Goal: Task Accomplishment & Management: Use online tool/utility

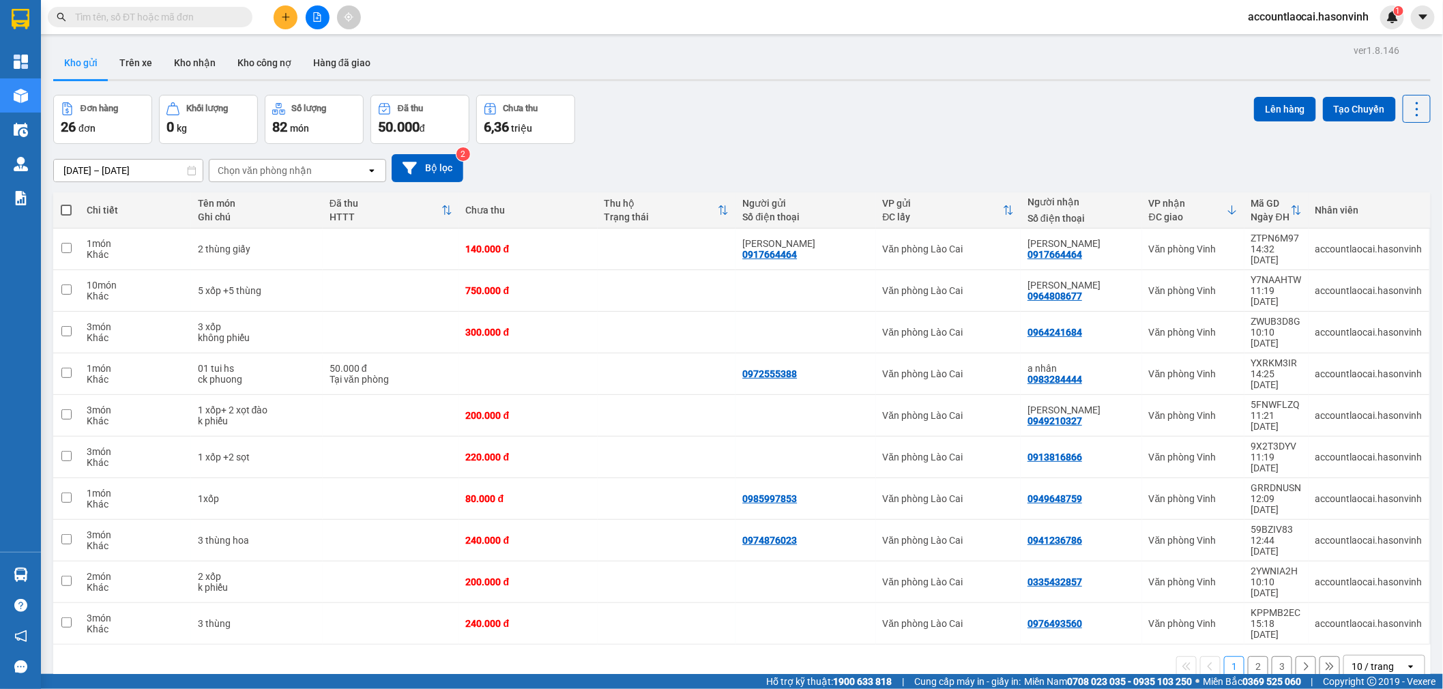
click at [321, 17] on icon "file-add" at bounding box center [318, 17] width 8 height 10
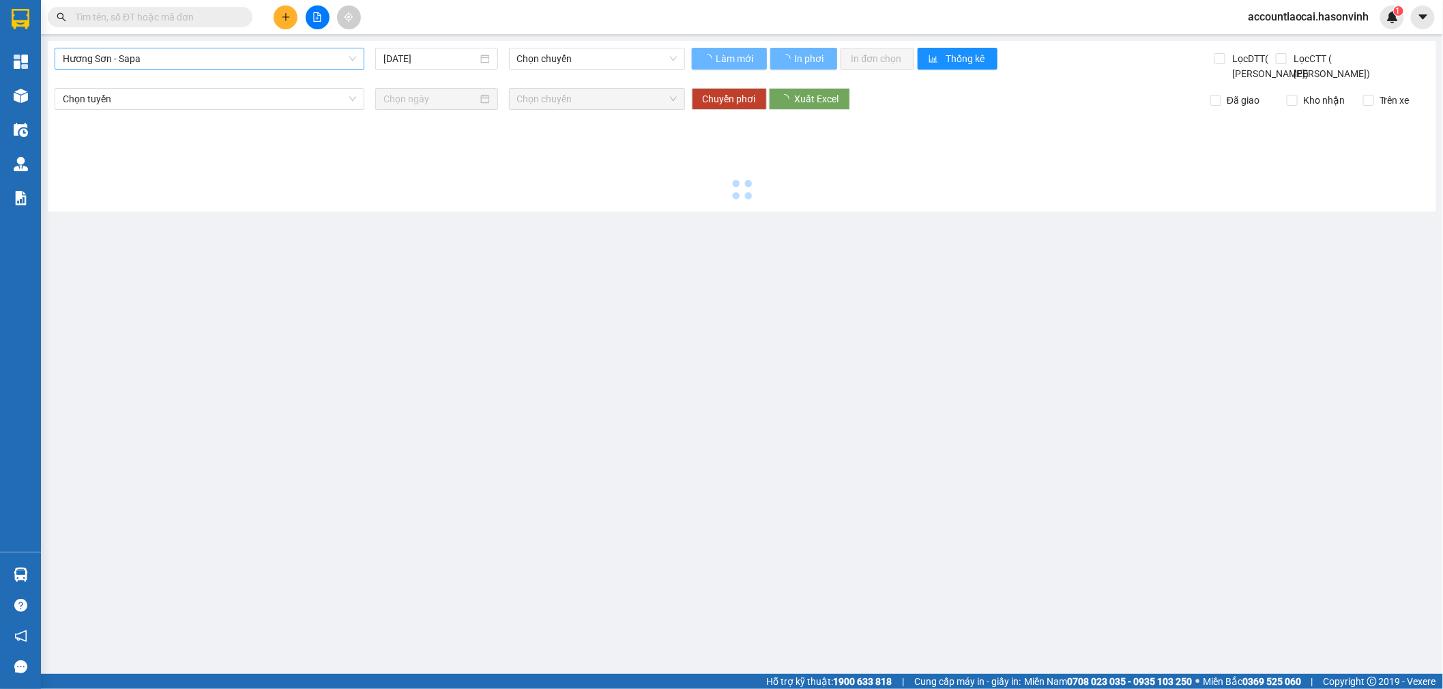
click at [169, 62] on span "Hương Sơn - Sapa" at bounding box center [209, 58] width 293 height 20
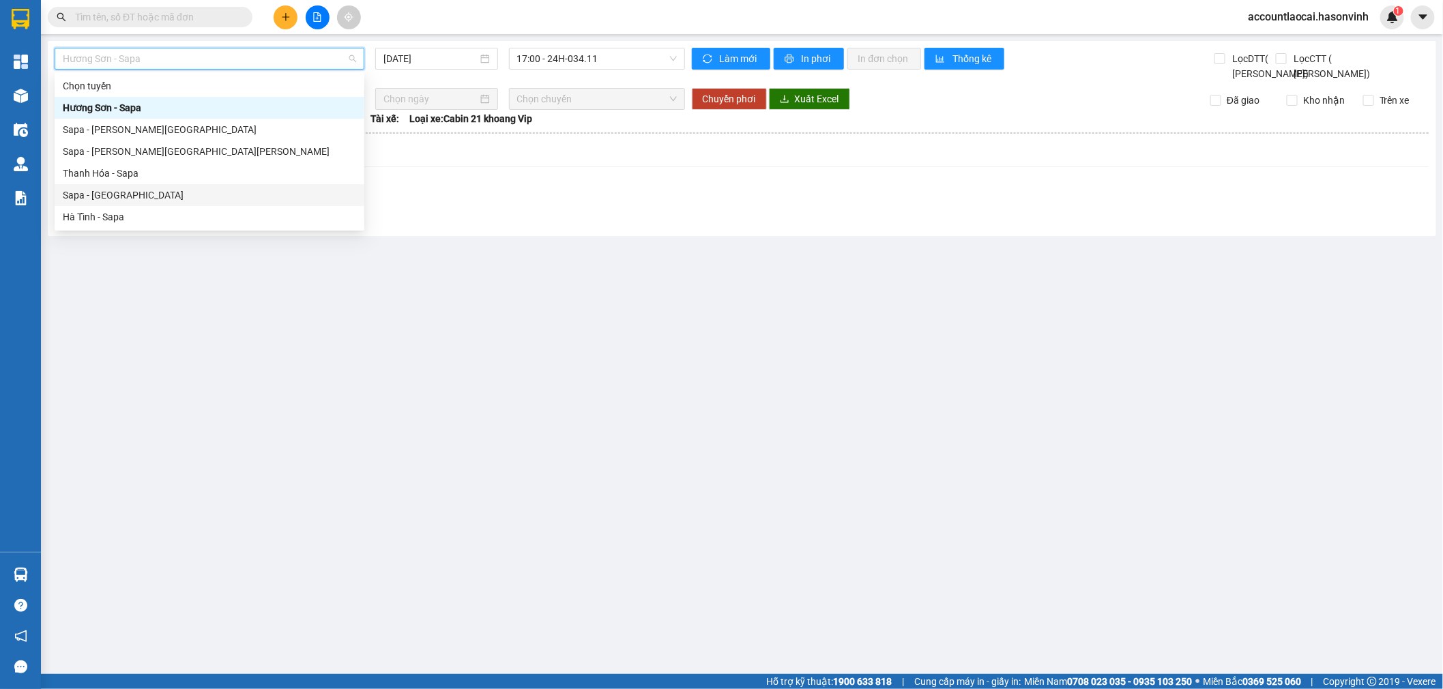
click at [123, 191] on div "Sapa - [GEOGRAPHIC_DATA]" at bounding box center [209, 195] width 293 height 15
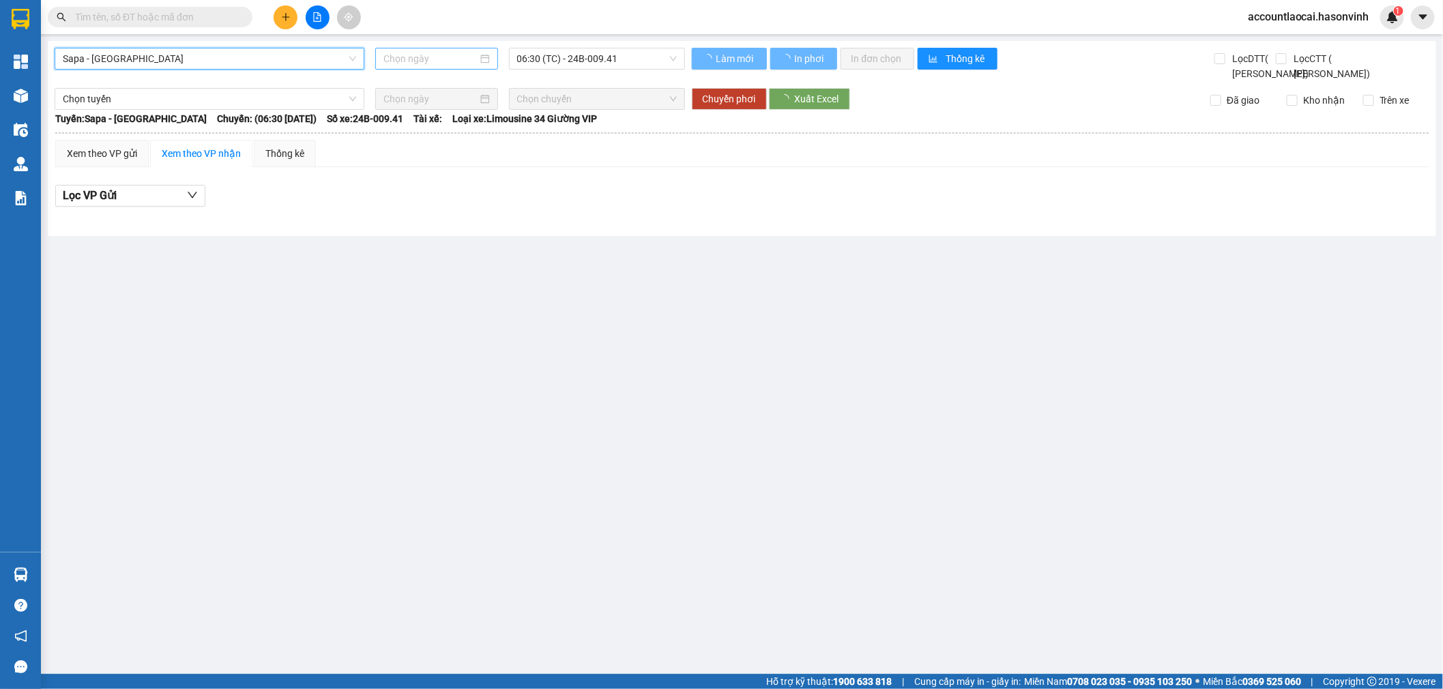
type input "[DATE]"
click at [641, 57] on span "06:30 (TC) - 24B-009.41" at bounding box center [597, 58] width 160 height 20
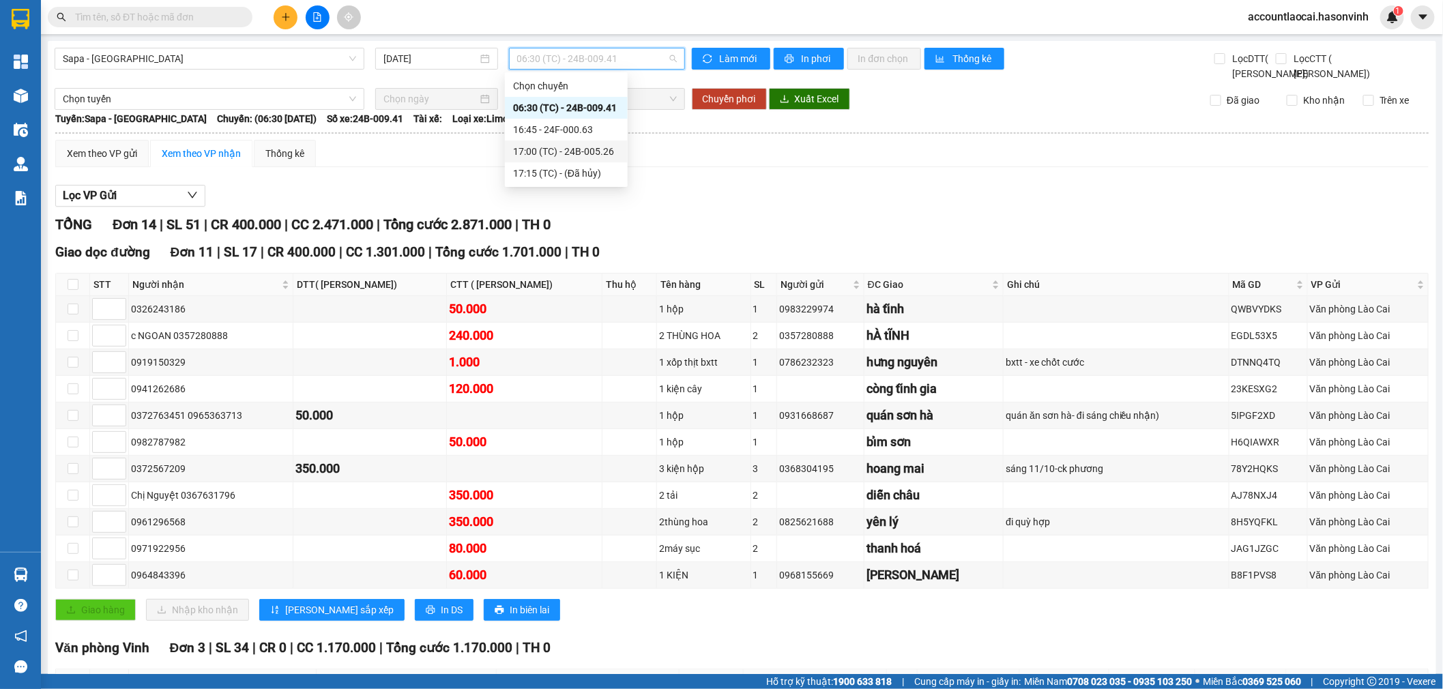
click at [607, 152] on div "17:00 (TC) - 24B-005.26" at bounding box center [566, 151] width 106 height 15
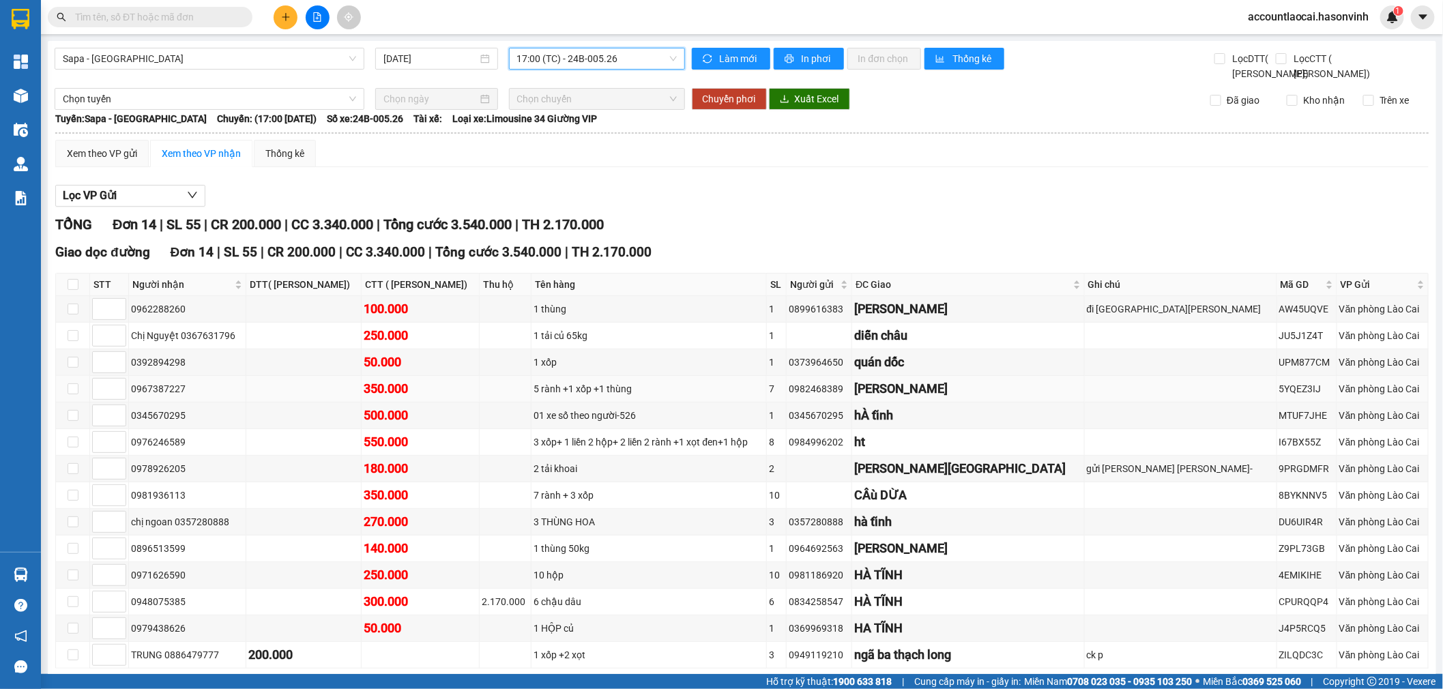
scroll to position [83, 0]
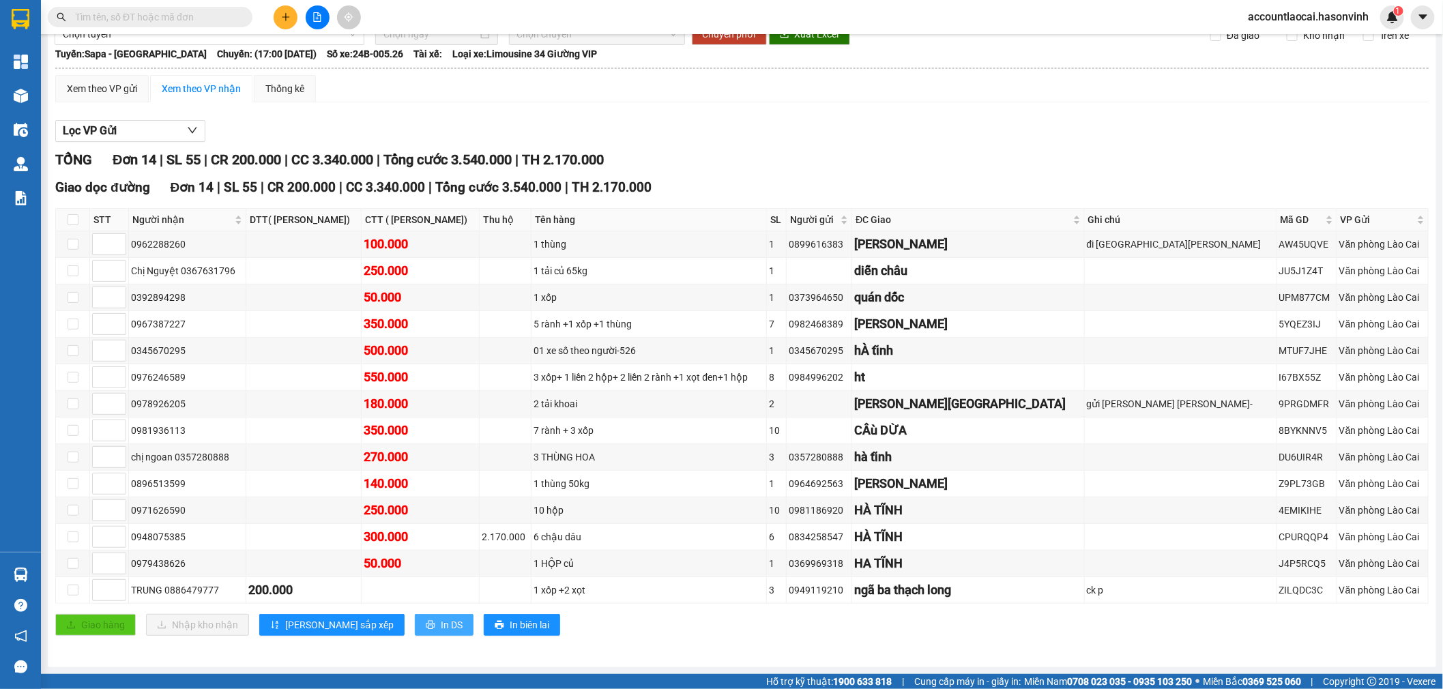
click at [441, 624] on span "In DS" at bounding box center [452, 624] width 22 height 15
click at [673, 105] on div "Xem theo VP gửi Xem theo VP nhận Thống kê Lọc VP Gửi TỔNG Đơn 14 | SL 55 | CR …" at bounding box center [741, 364] width 1373 height 578
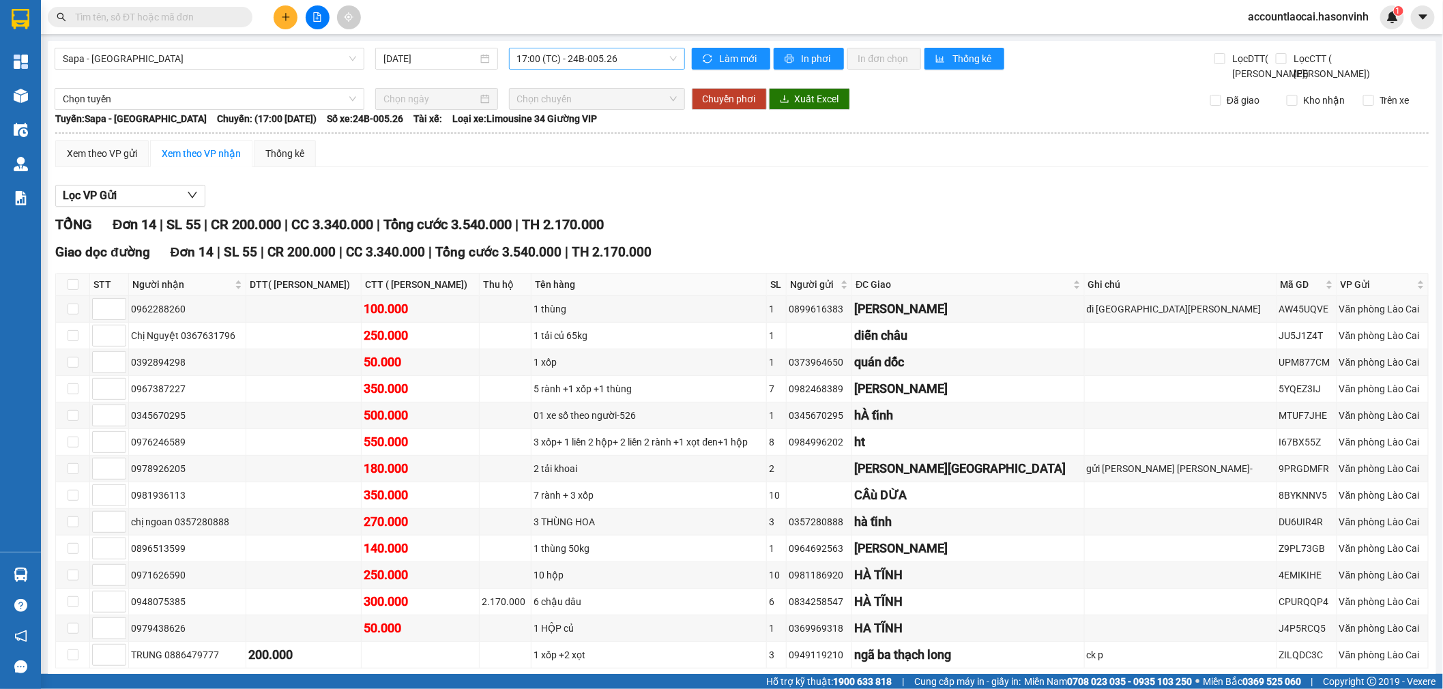
click at [607, 59] on span "17:00 (TC) - 24B-005.26" at bounding box center [597, 58] width 160 height 20
click at [604, 123] on div "16:45 - 24F-000.63" at bounding box center [566, 129] width 106 height 15
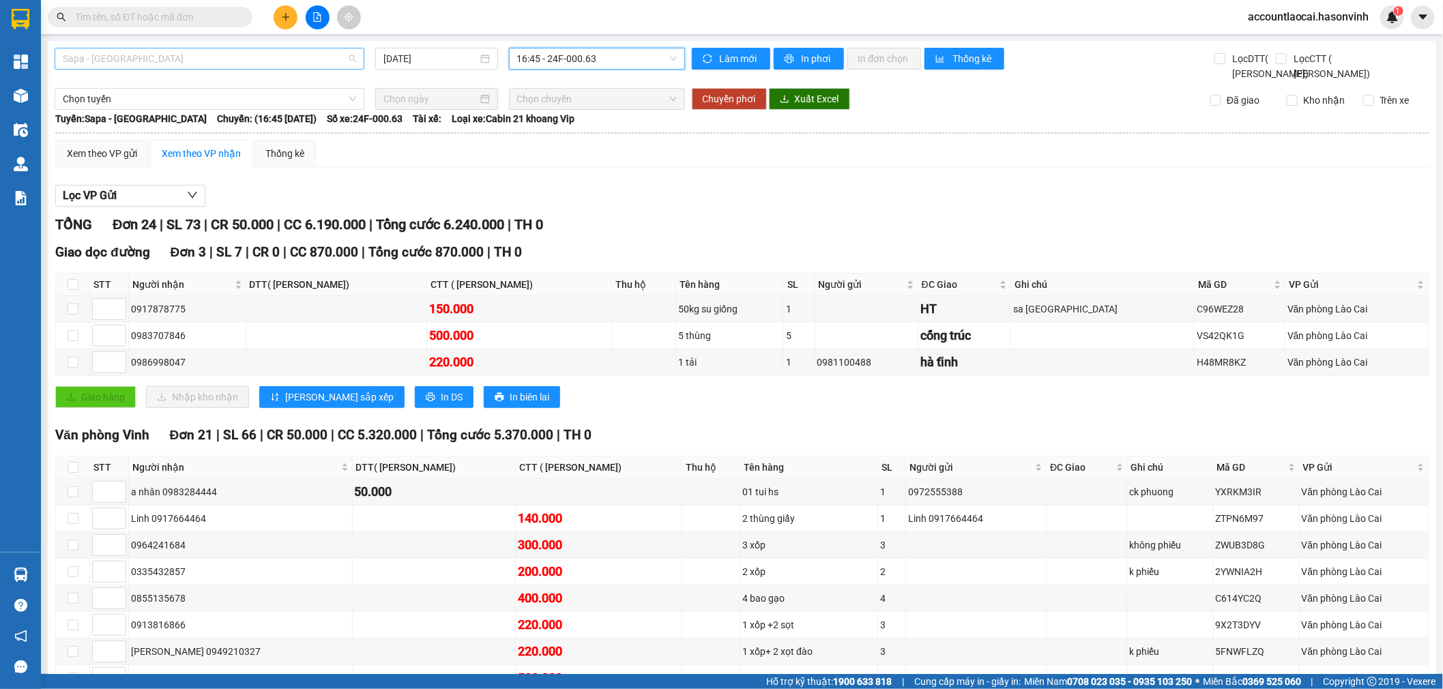
click at [154, 57] on span "Sapa - [GEOGRAPHIC_DATA]" at bounding box center [209, 58] width 293 height 20
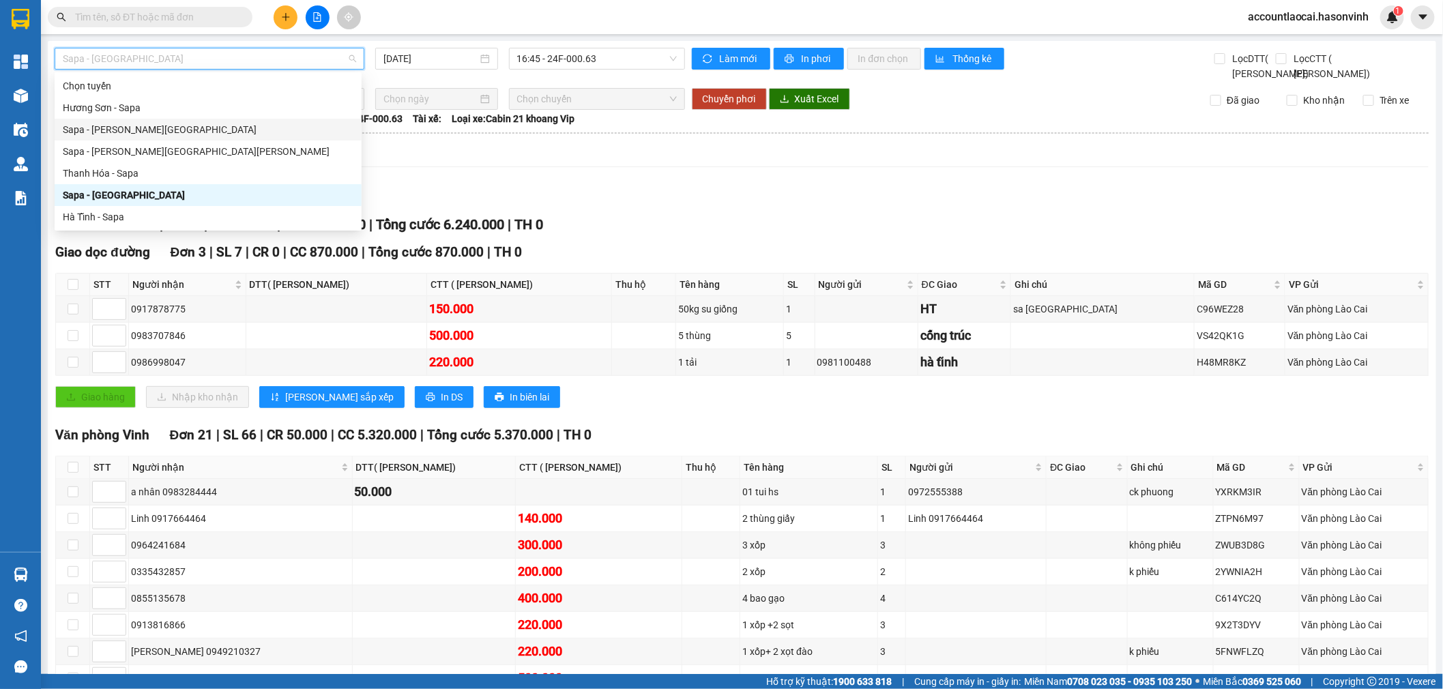
click at [137, 134] on div "Sapa - [GEOGRAPHIC_DATA]" at bounding box center [208, 129] width 291 height 15
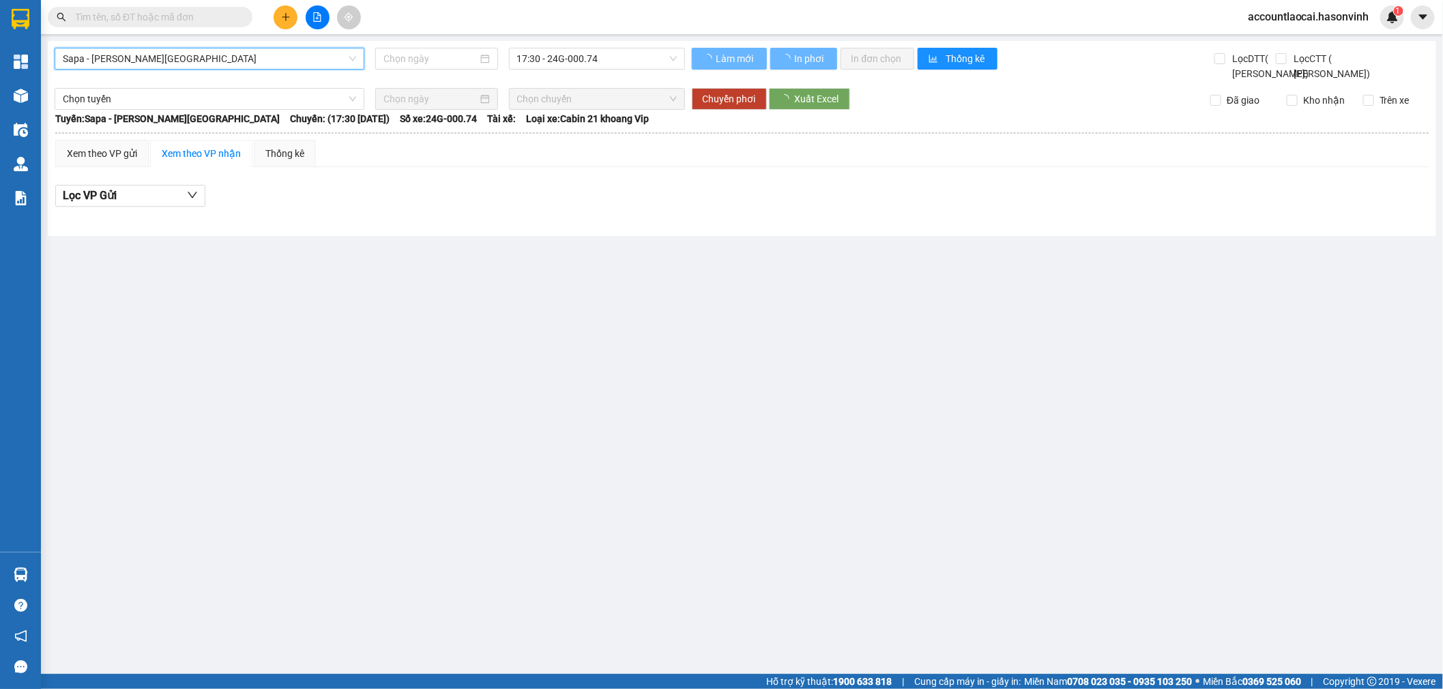
type input "[DATE]"
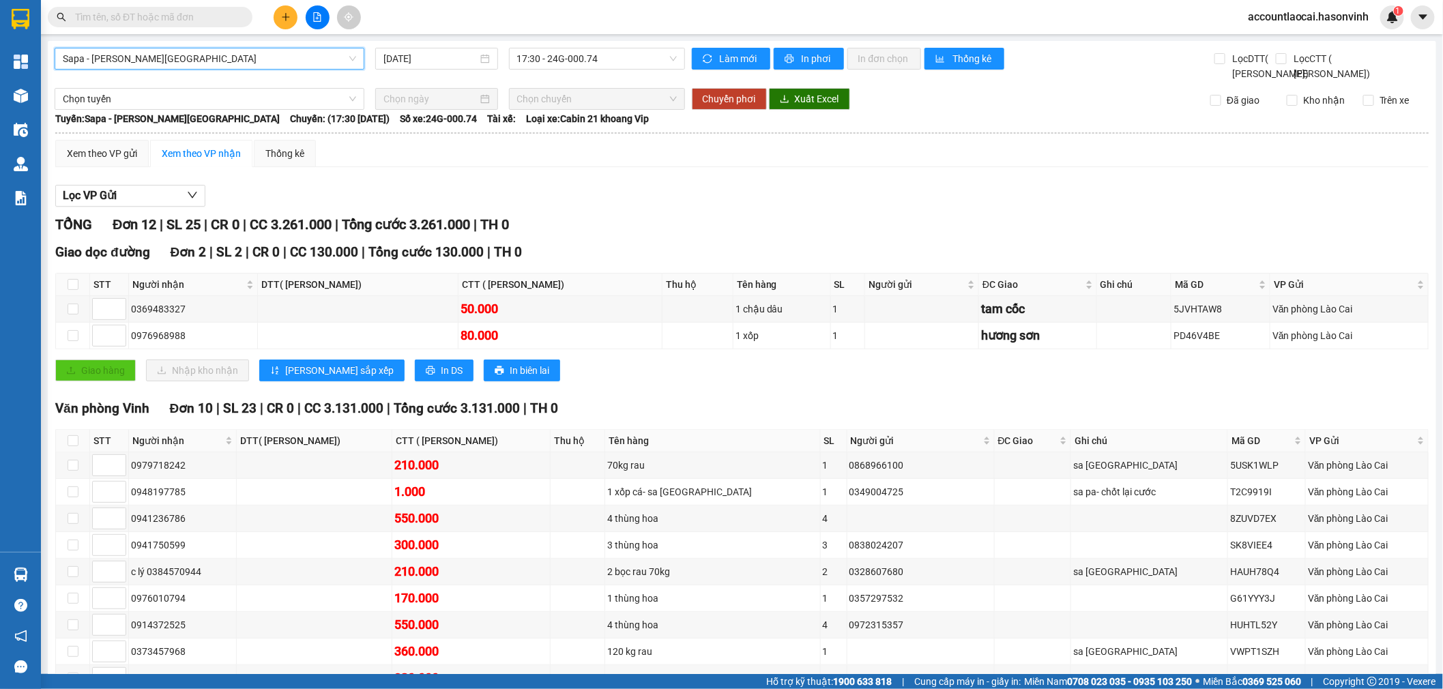
scroll to position [132, 0]
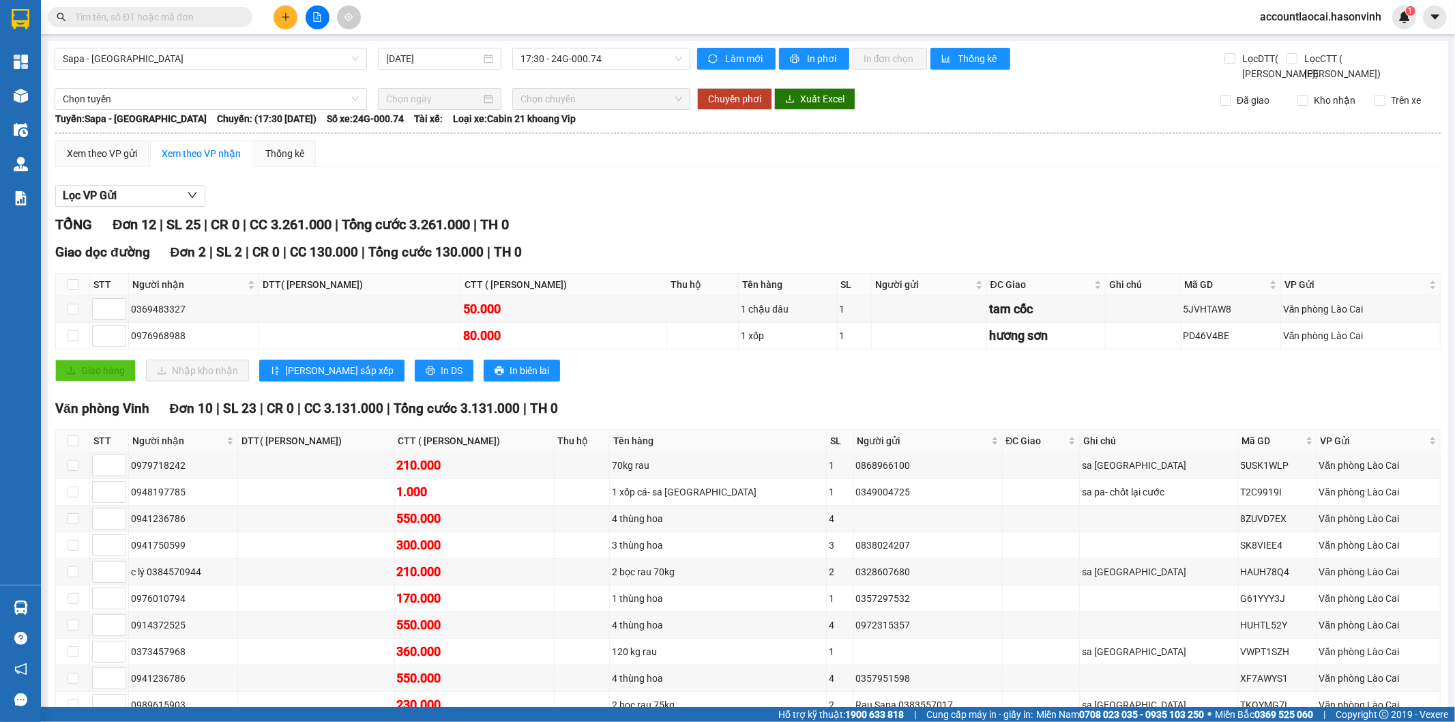
click at [635, 203] on div "Lọc VP Gửi" at bounding box center [748, 196] width 1386 height 23
click at [311, 16] on button at bounding box center [318, 17] width 24 height 24
click at [251, 61] on span "Sapa - [GEOGRAPHIC_DATA]" at bounding box center [211, 58] width 296 height 20
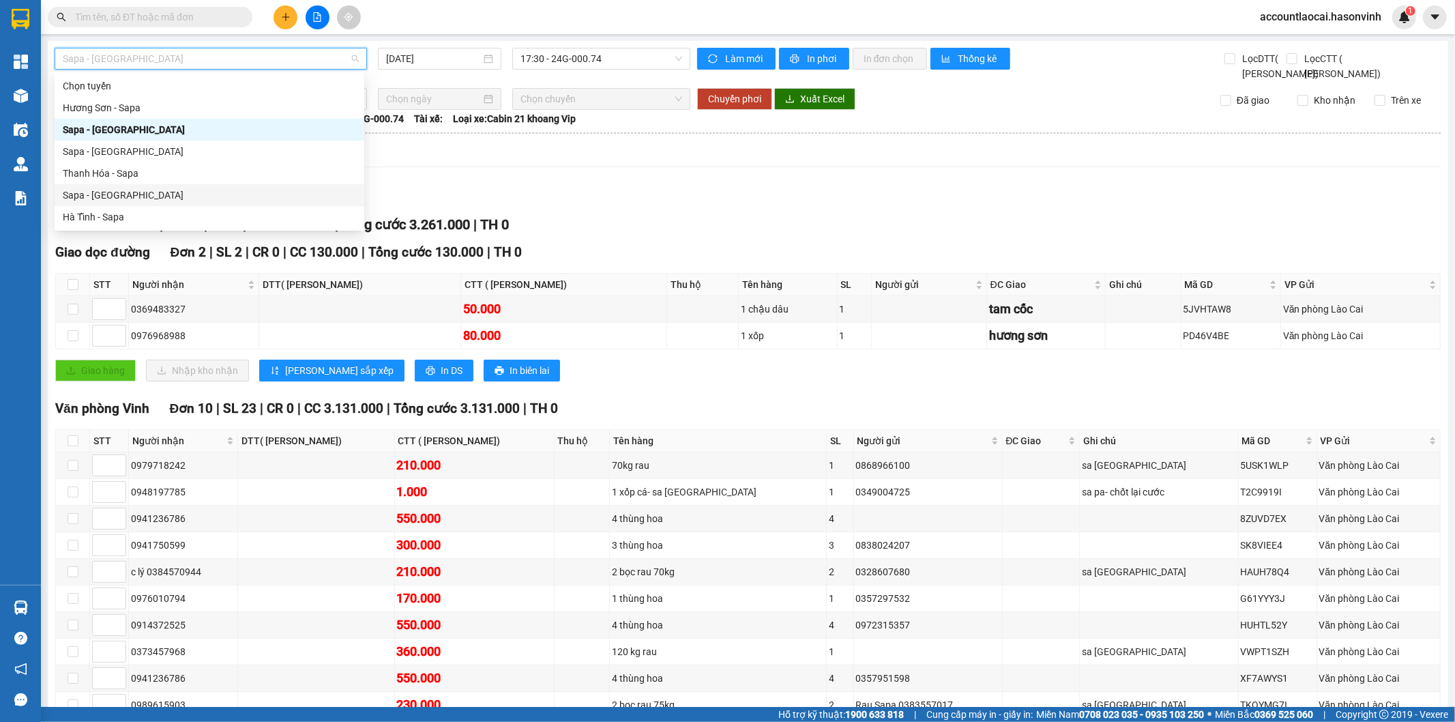
click at [186, 198] on div "Sapa - [GEOGRAPHIC_DATA]" at bounding box center [209, 195] width 293 height 15
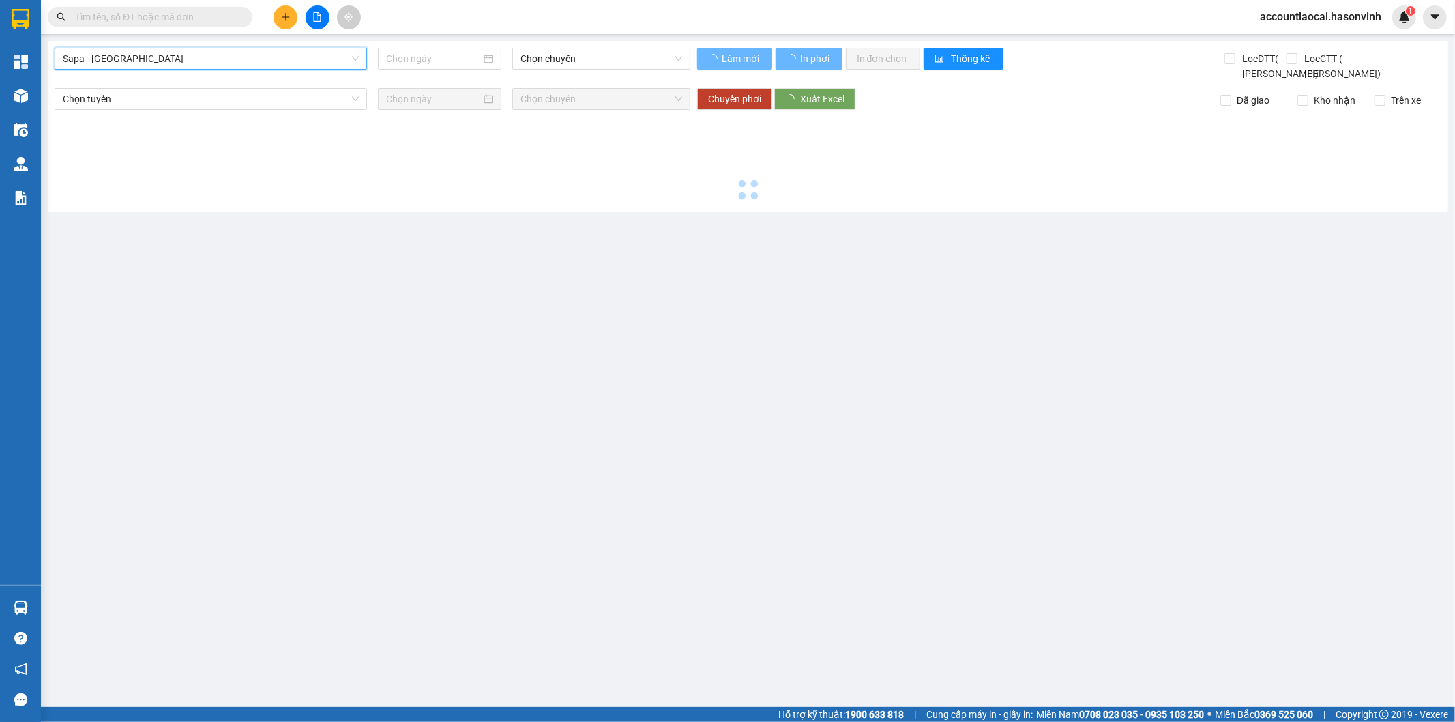
type input "[DATE]"
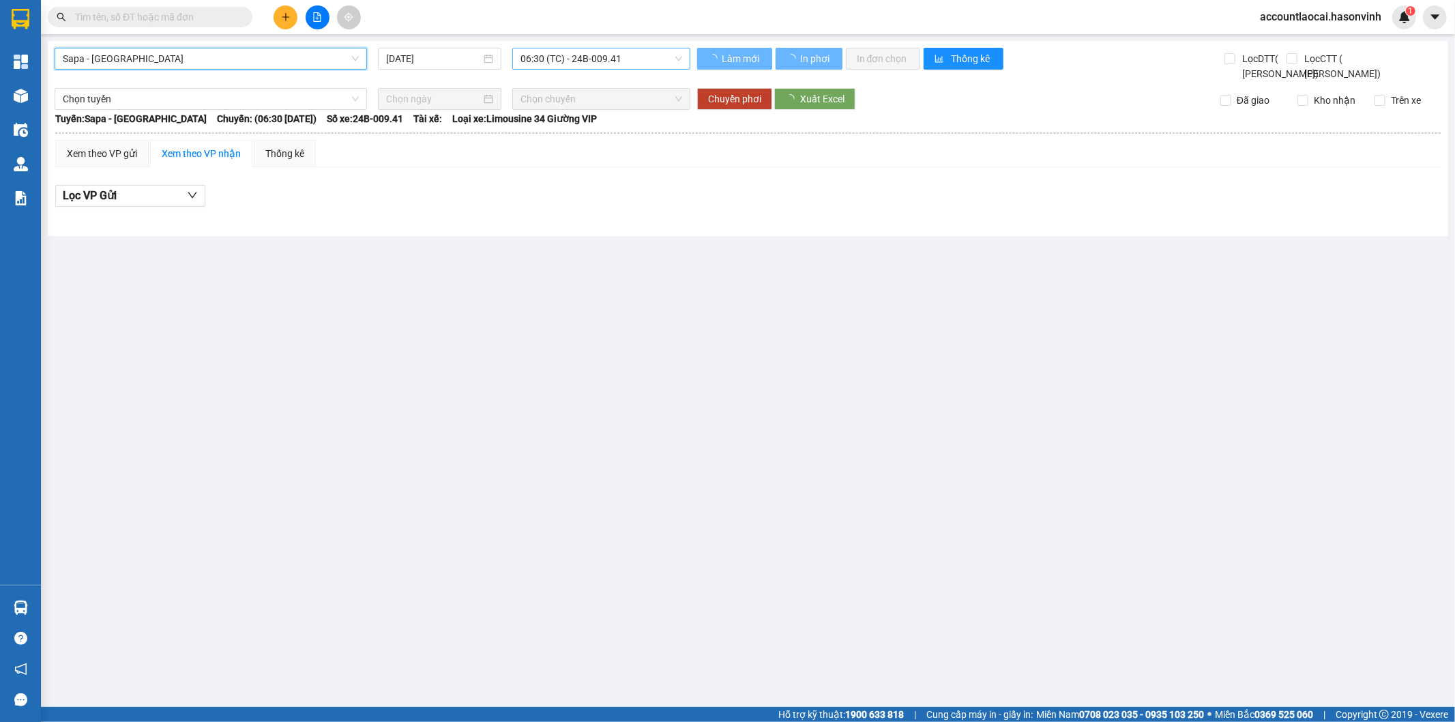
click at [584, 65] on span "06:30 (TC) - 24B-009.41" at bounding box center [601, 58] width 161 height 20
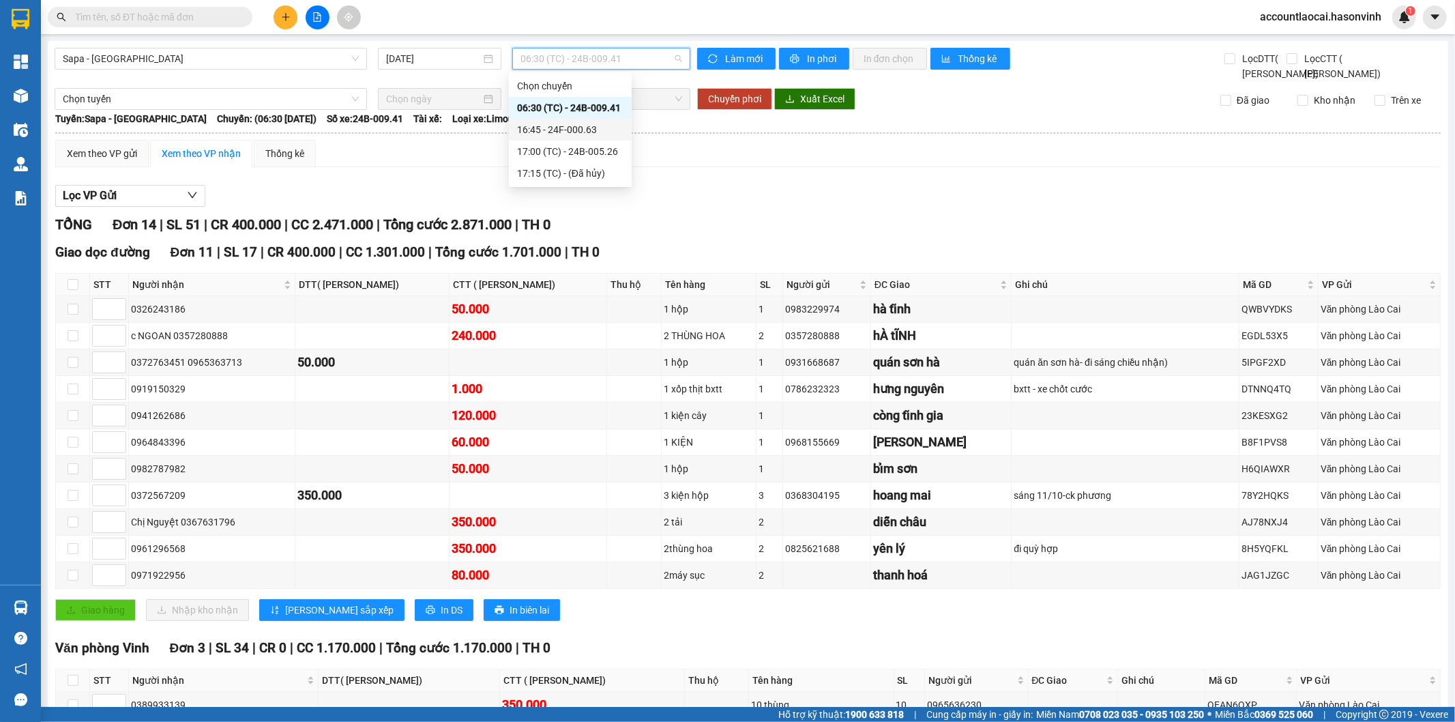
click at [581, 130] on div "16:45 - 24F-000.63" at bounding box center [570, 129] width 106 height 15
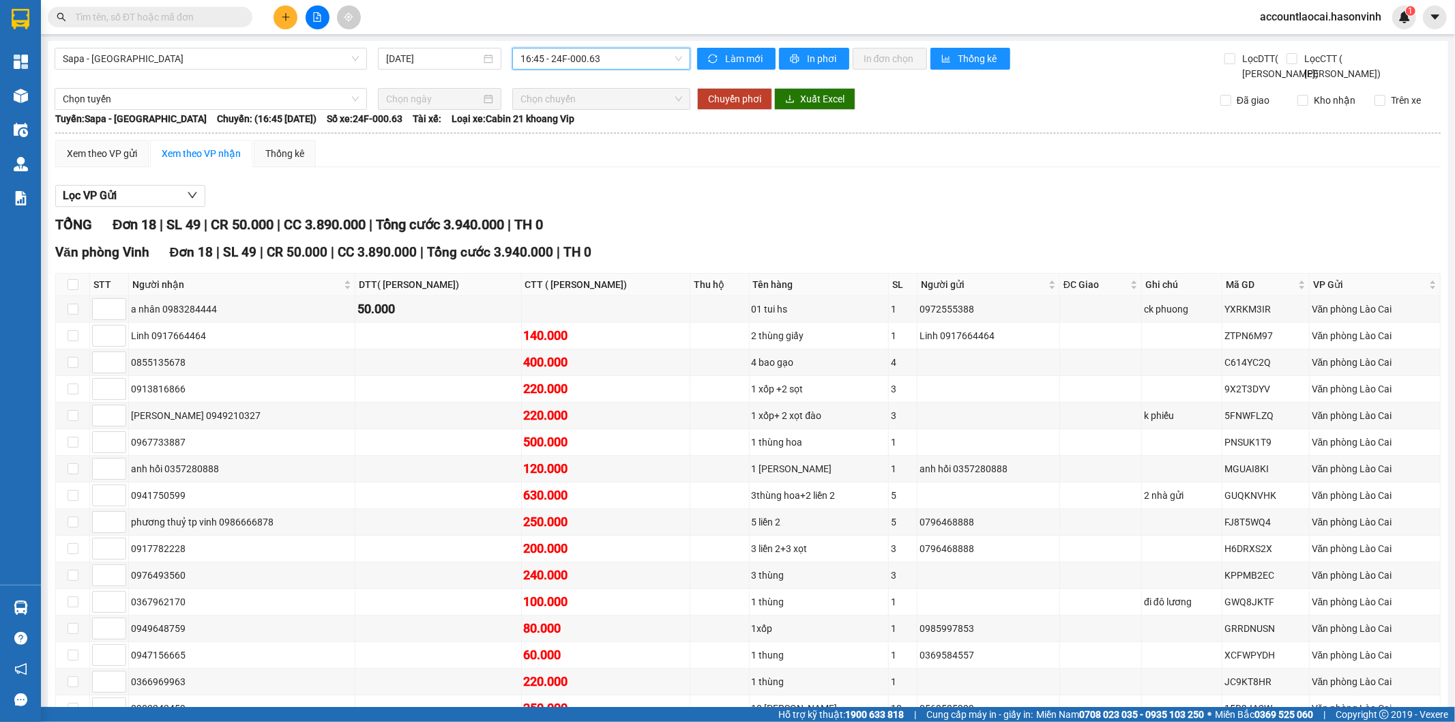
scroll to position [158, 0]
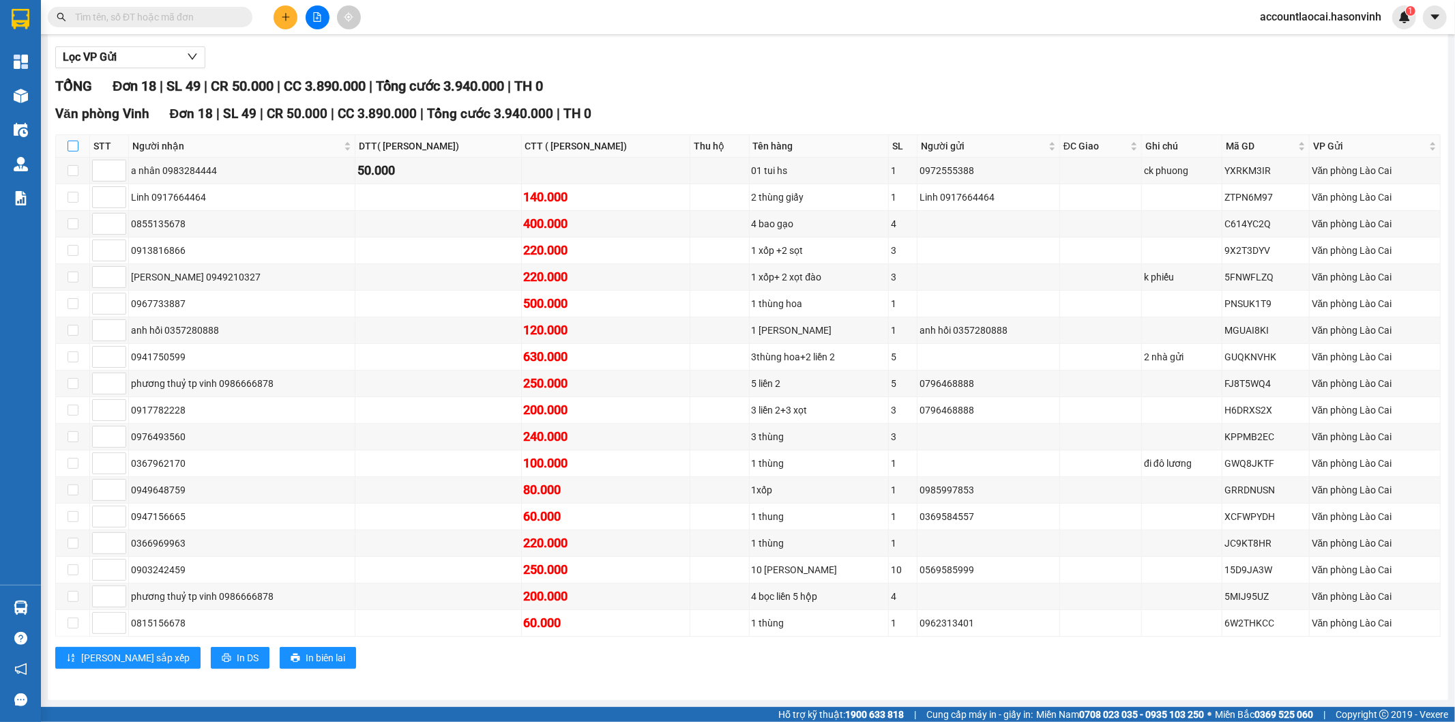
click at [77, 147] on input "checkbox" at bounding box center [73, 146] width 11 height 11
checkbox input "true"
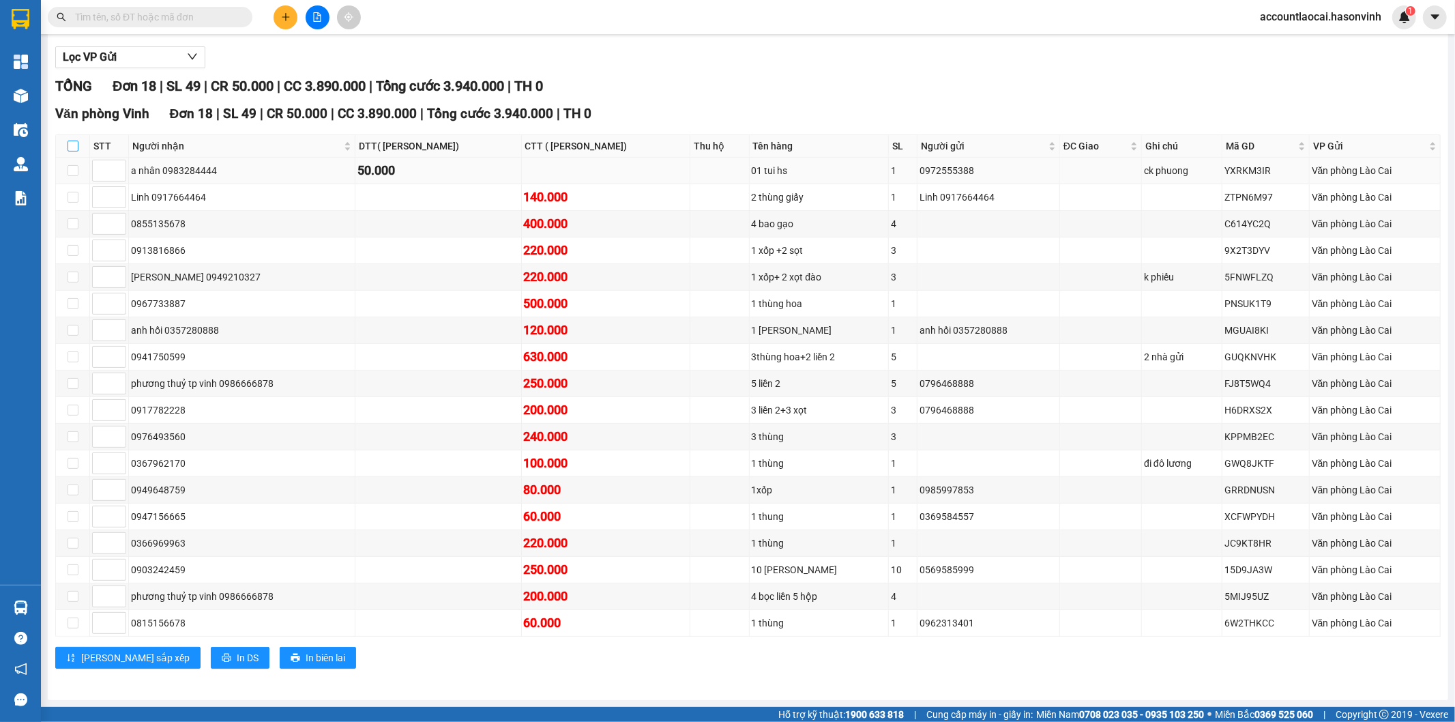
checkbox input "true"
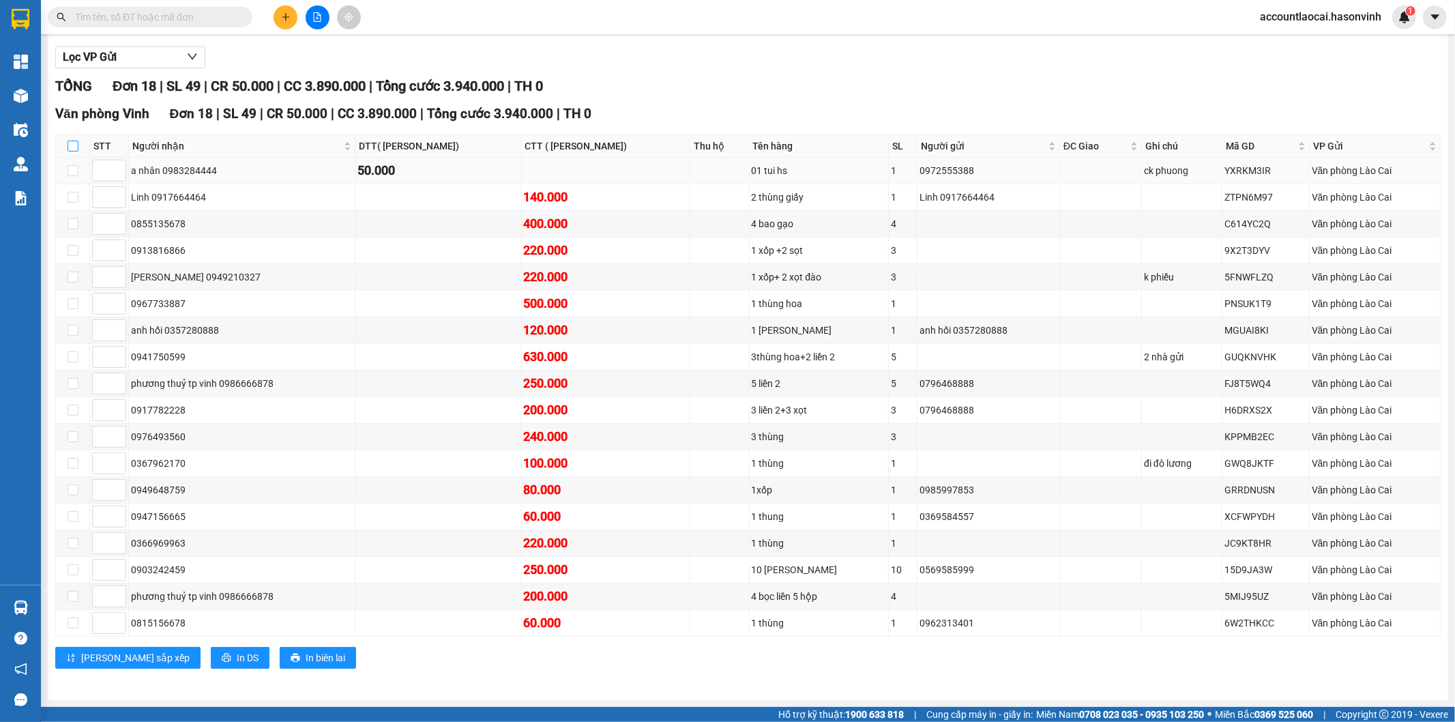
checkbox input "true"
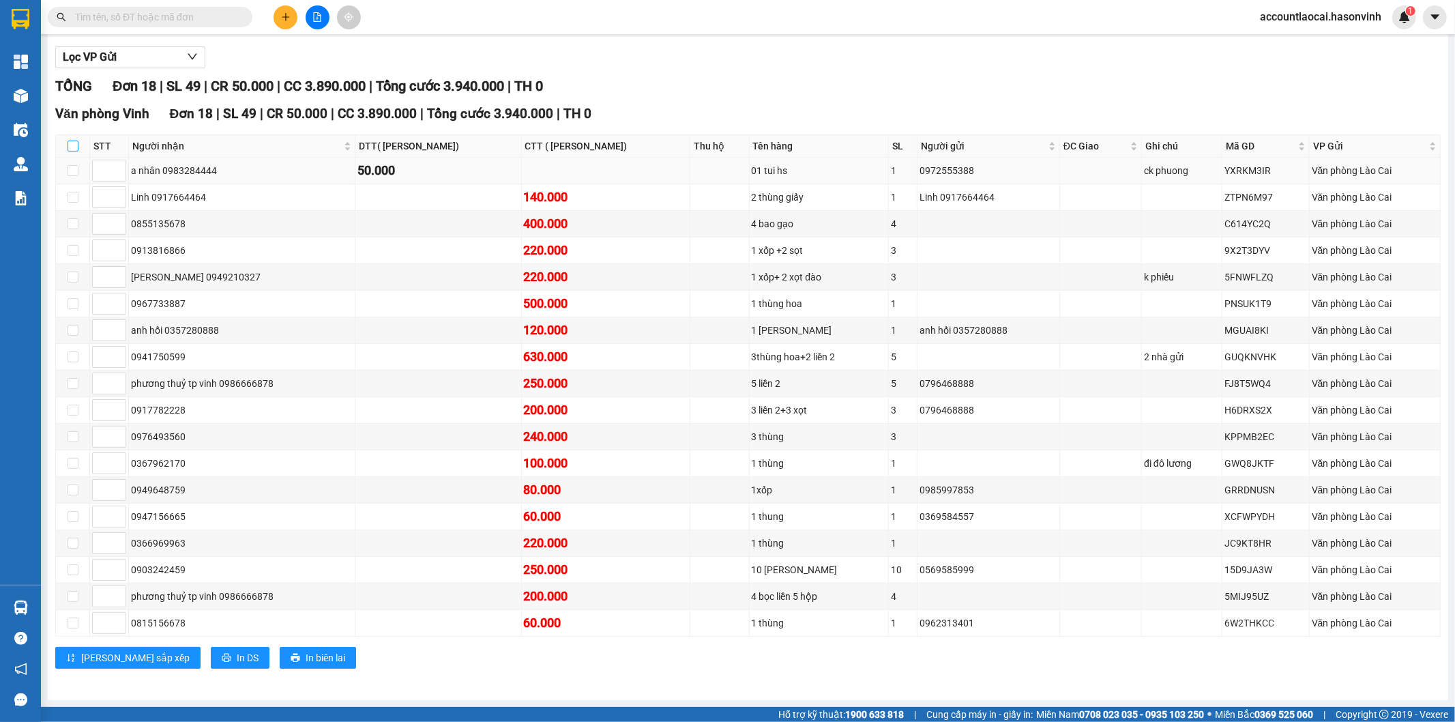
checkbox input "true"
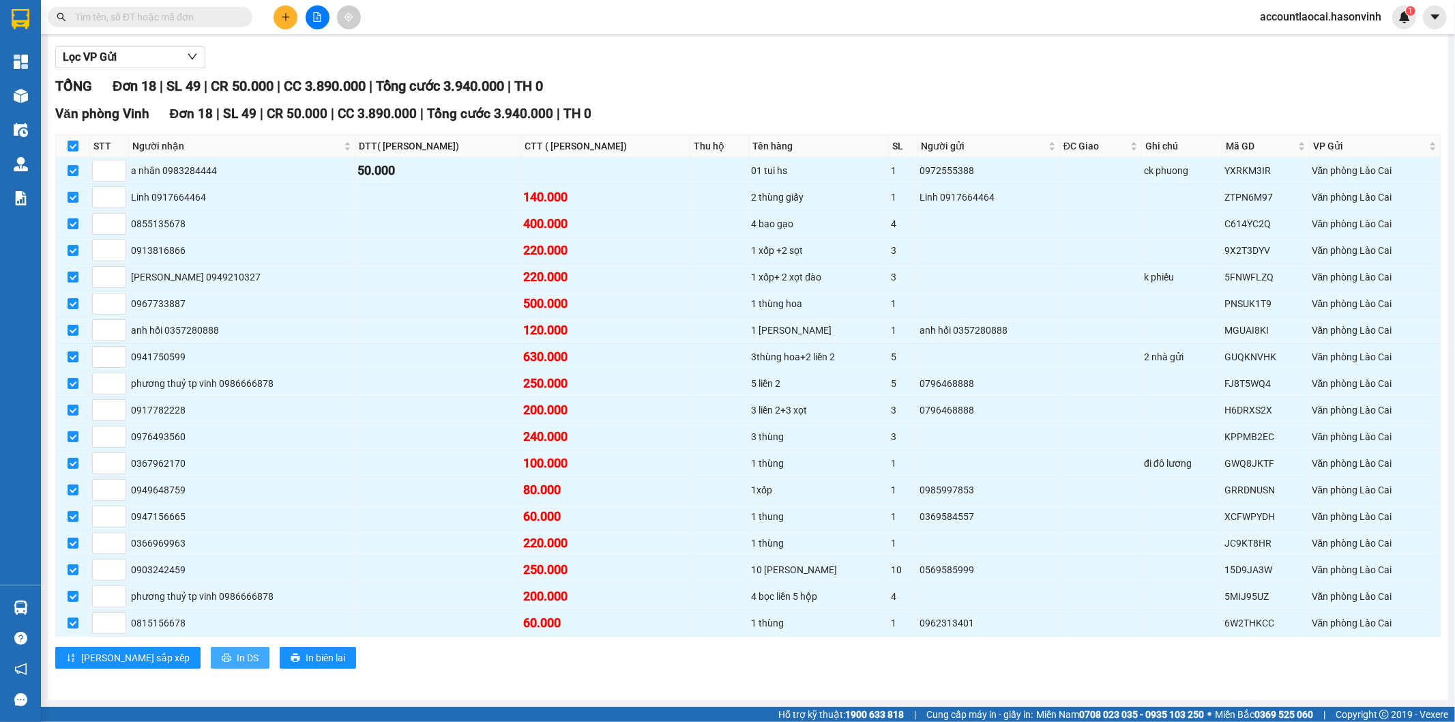
click at [237, 665] on span "In DS" at bounding box center [248, 657] width 22 height 15
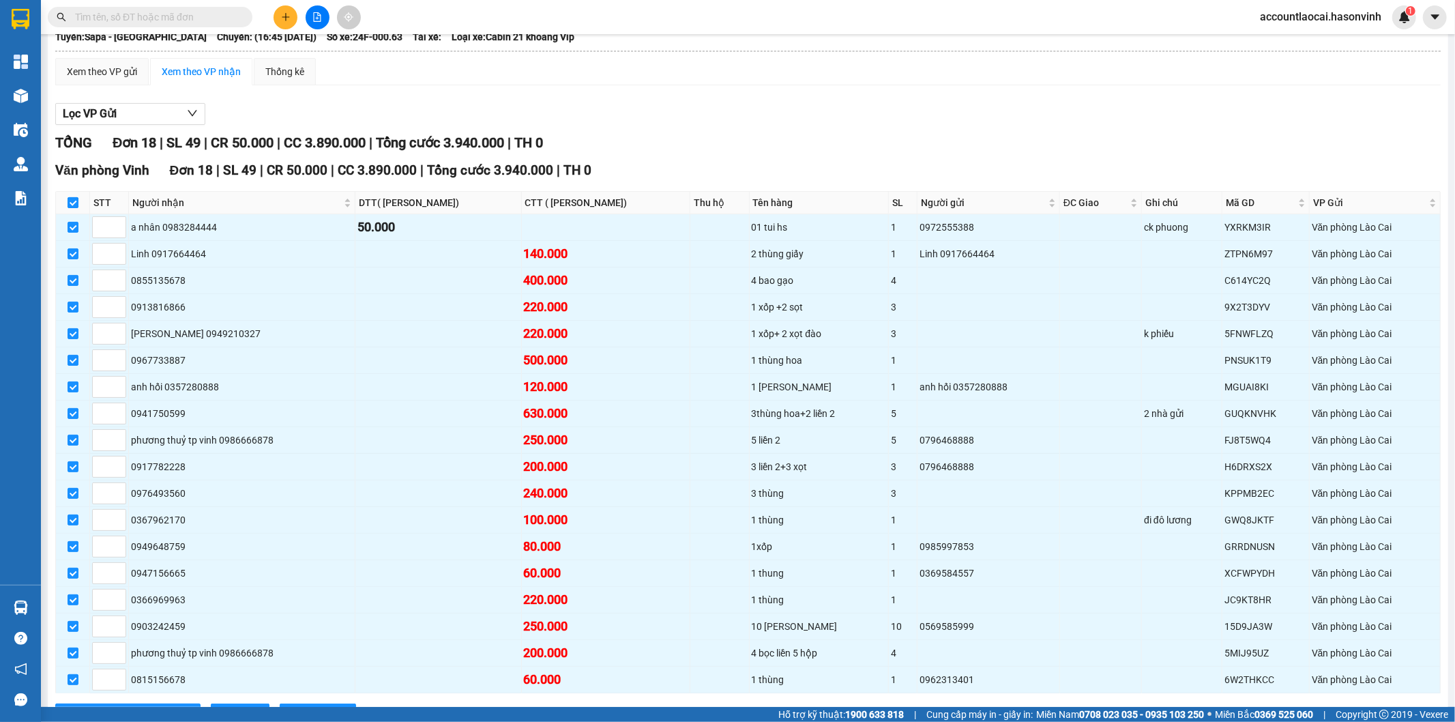
click at [73, 208] on input "checkbox" at bounding box center [73, 202] width 11 height 11
checkbox input "false"
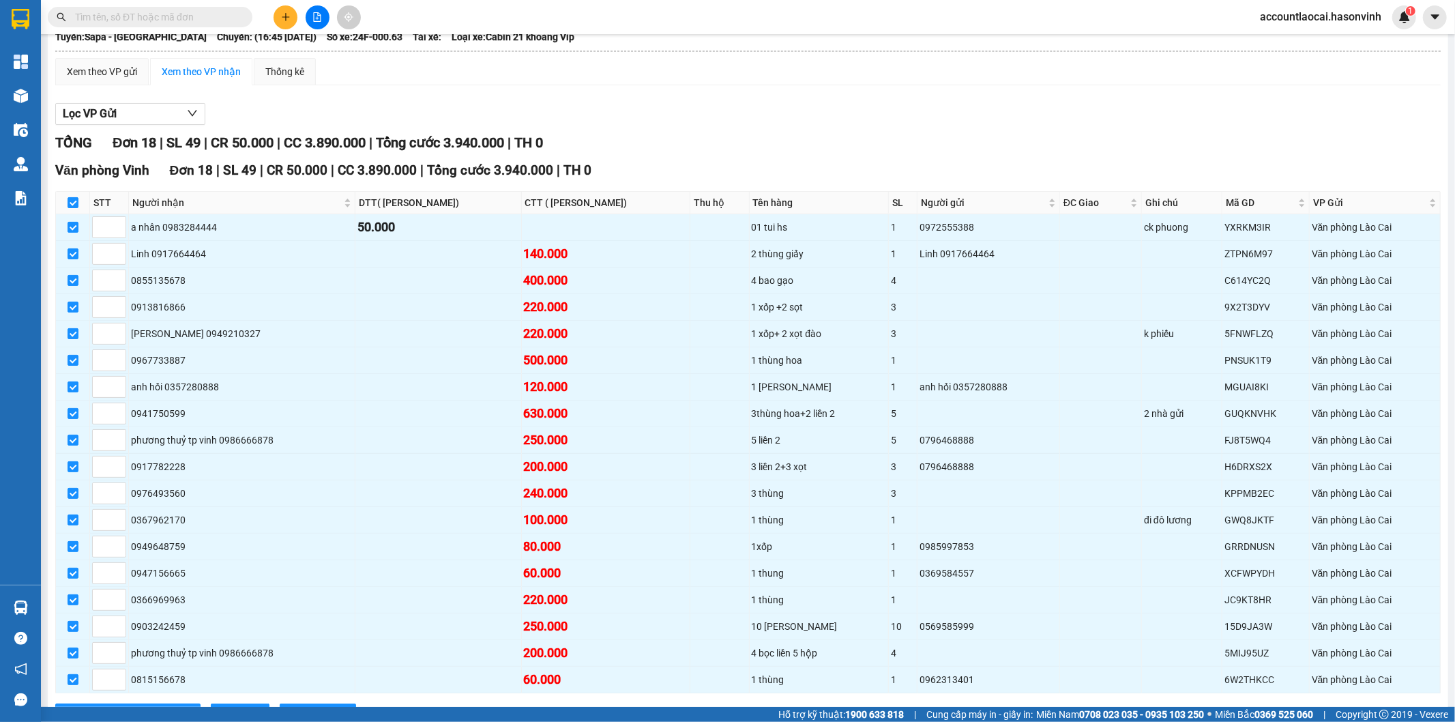
checkbox input "false"
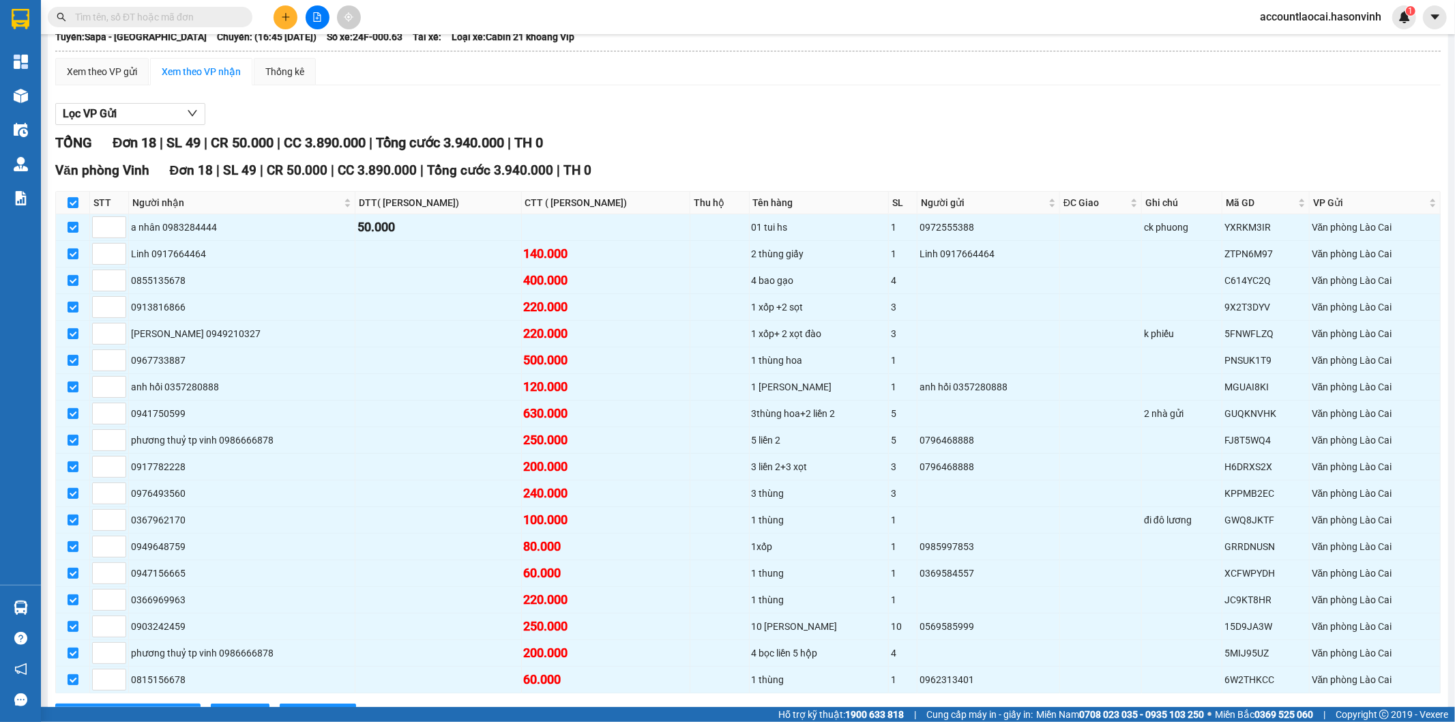
checkbox input "false"
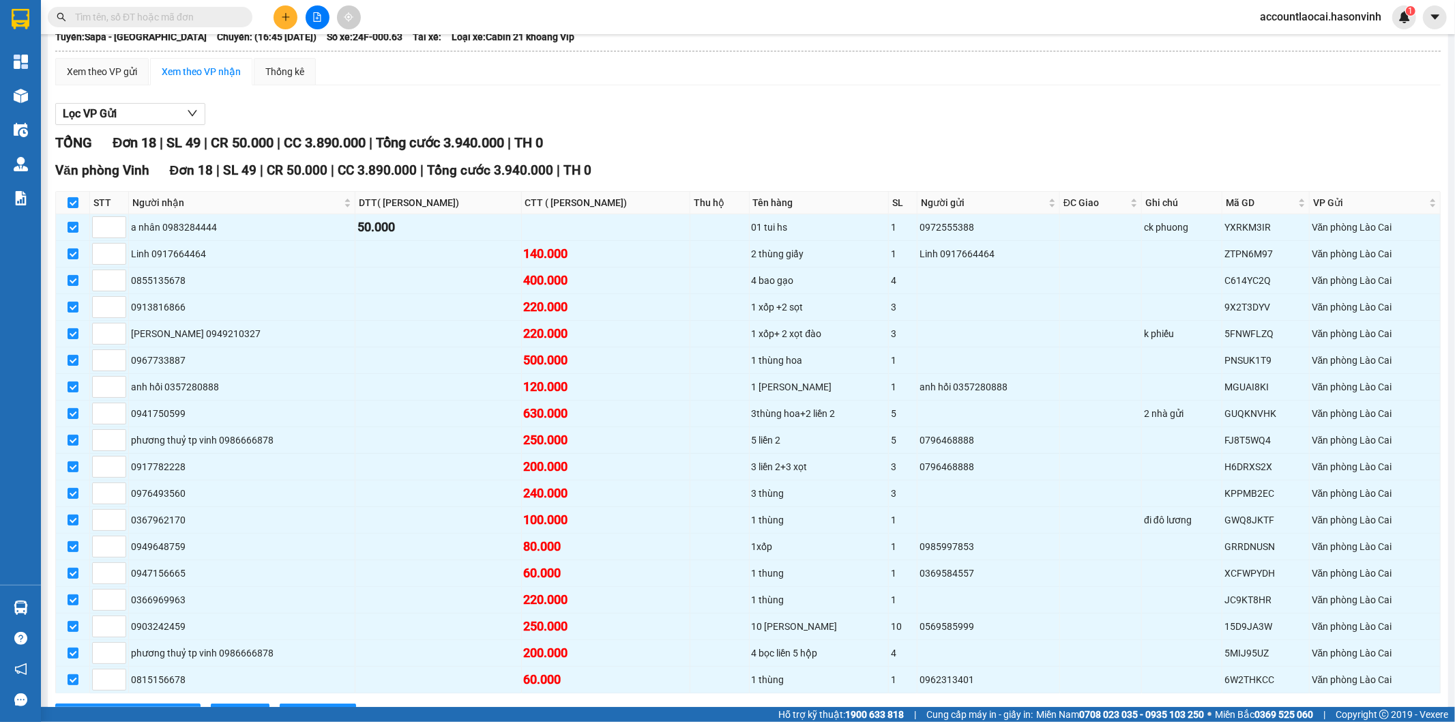
checkbox input "false"
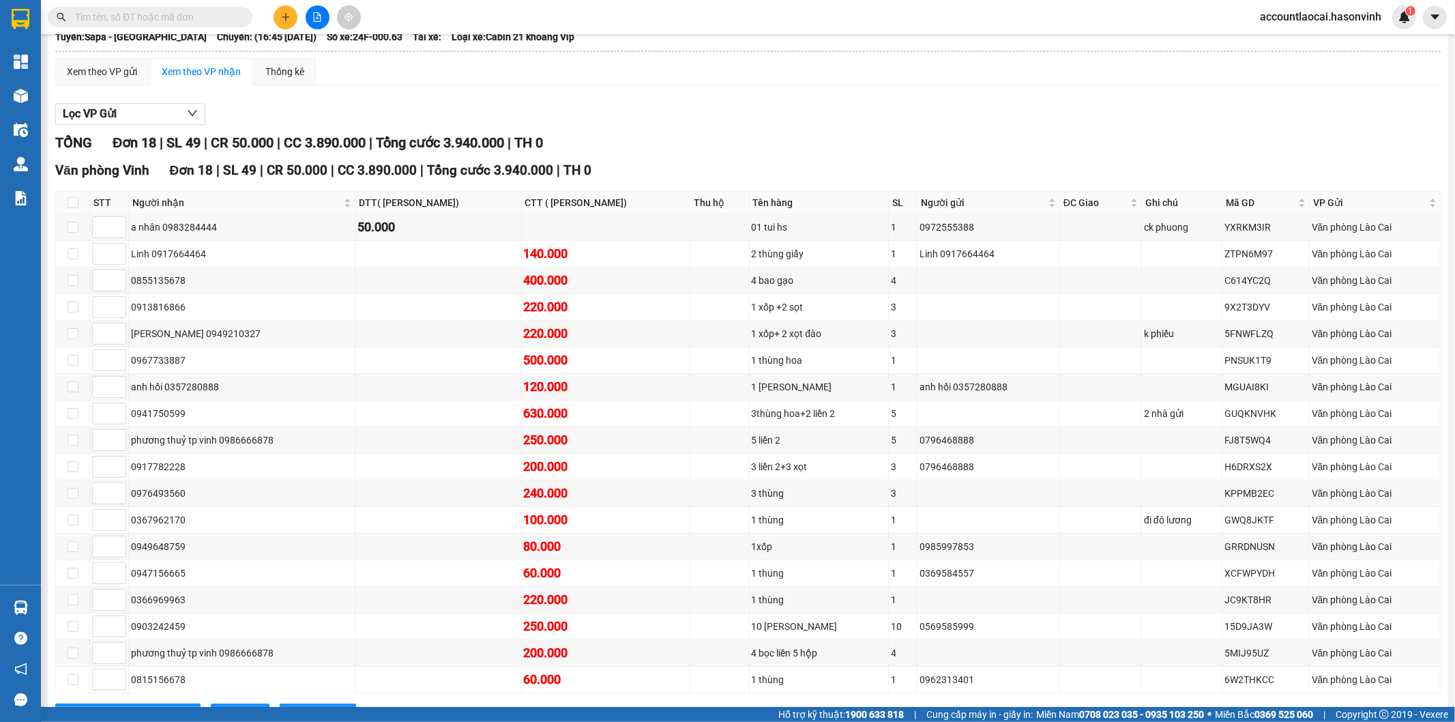
click at [756, 114] on div "Lọc VP Gửi TỔNG Đơn 18 | SL 49 | CR 50.000 | CC 3.890.000 | Tổng cước 3.940.00…" at bounding box center [748, 419] width 1386 height 646
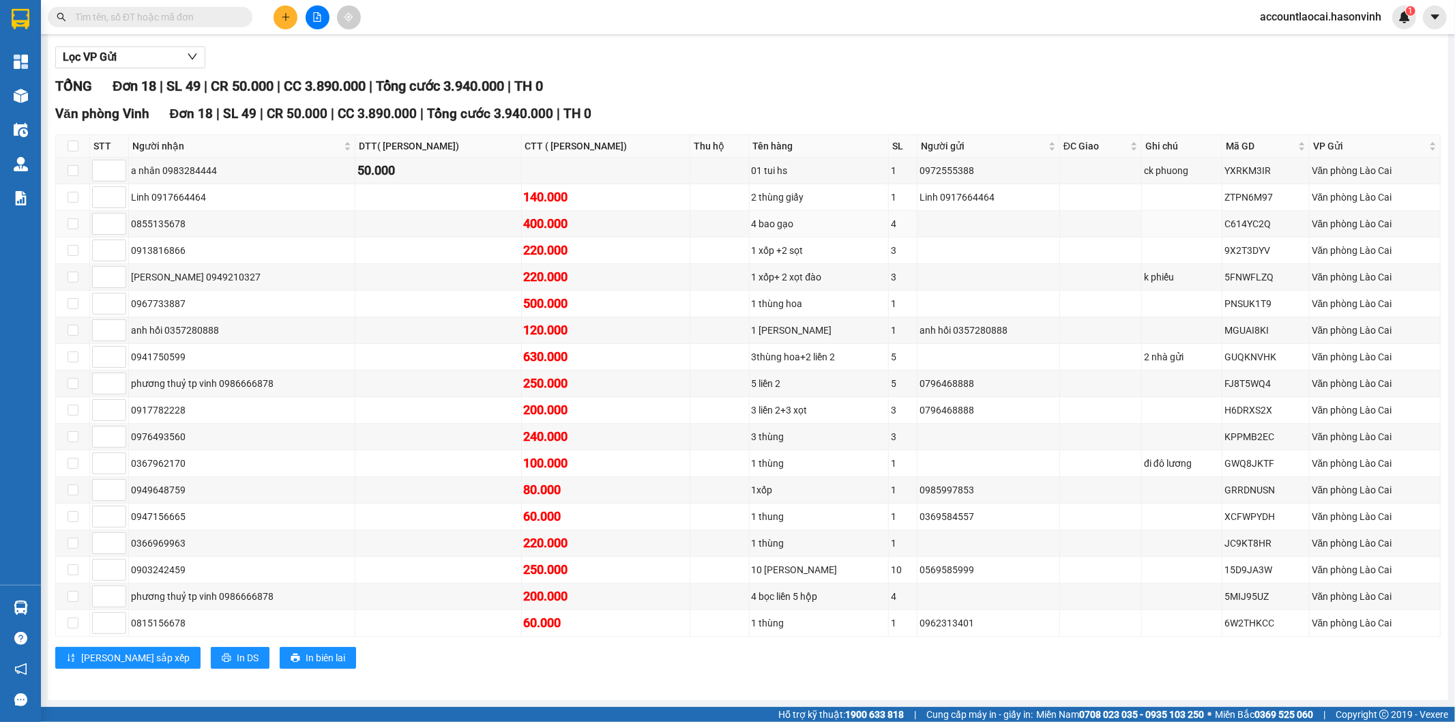
scroll to position [0, 0]
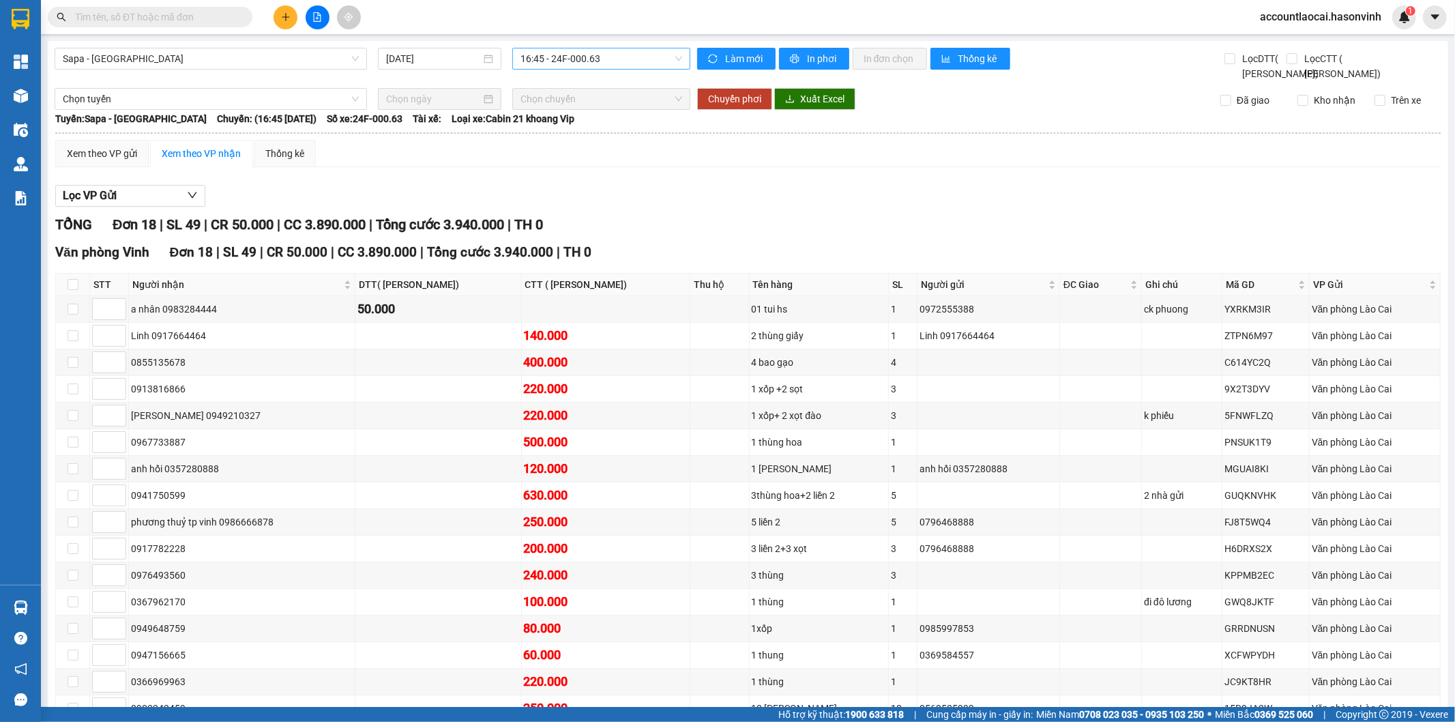
click at [541, 69] on div "16:45 - 24F-000.63" at bounding box center [600, 59] width 177 height 22
click at [568, 130] on div "16:45 - 24F-000.63" at bounding box center [570, 129] width 106 height 15
click at [735, 207] on div "Lọc VP Gửi" at bounding box center [748, 196] width 1386 height 23
click at [97, 63] on span "Sapa - [GEOGRAPHIC_DATA]" at bounding box center [211, 58] width 296 height 20
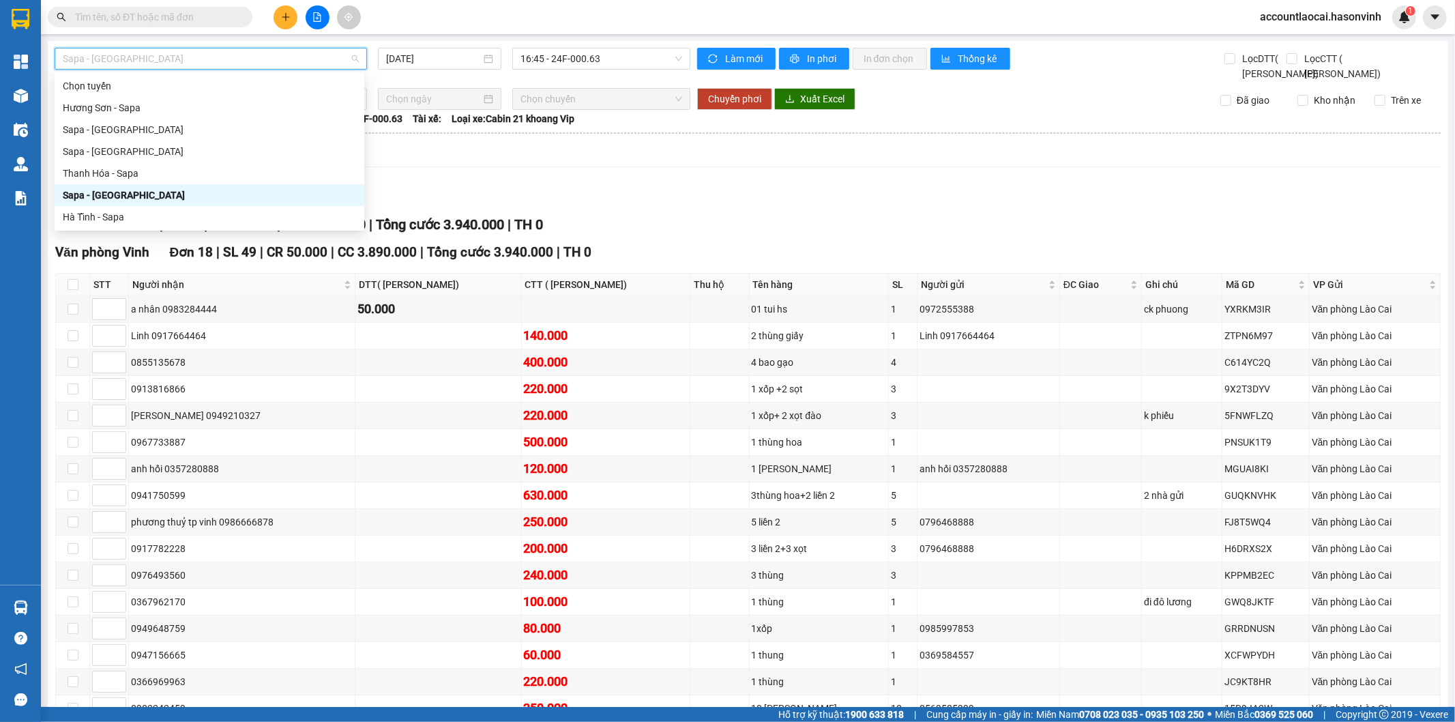
click at [162, 195] on div "Sapa - [GEOGRAPHIC_DATA]" at bounding box center [209, 195] width 293 height 15
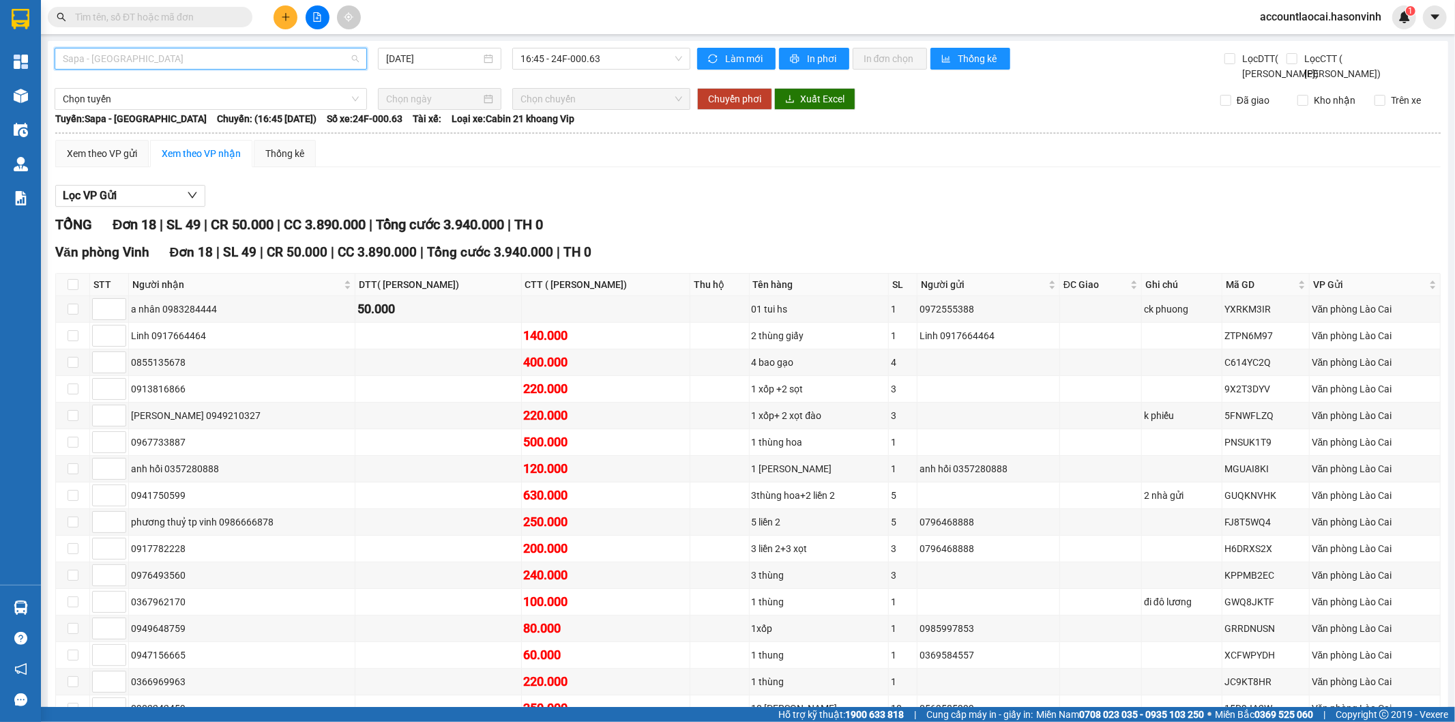
drag, startPoint x: 145, startPoint y: 50, endPoint x: 202, endPoint y: 97, distance: 74.2
click at [155, 64] on span "Sapa - [GEOGRAPHIC_DATA]" at bounding box center [211, 58] width 296 height 20
